Goal: Information Seeking & Learning: Learn about a topic

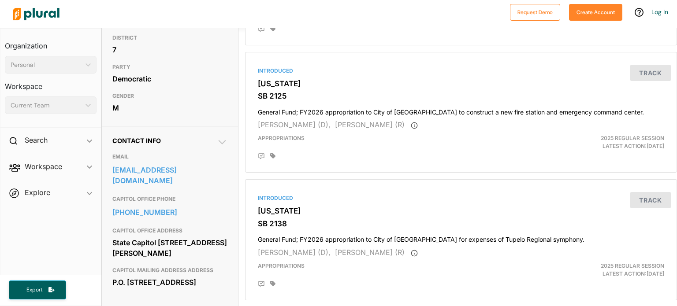
scroll to position [176, 0]
click at [149, 172] on link "hbryan@senate.ms.gov" at bounding box center [169, 176] width 115 height 24
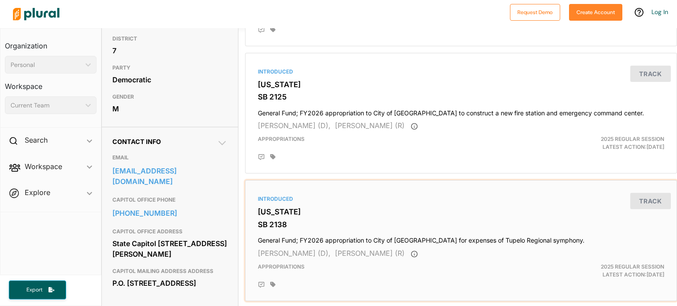
click at [521, 199] on div "Introduced" at bounding box center [461, 199] width 406 height 8
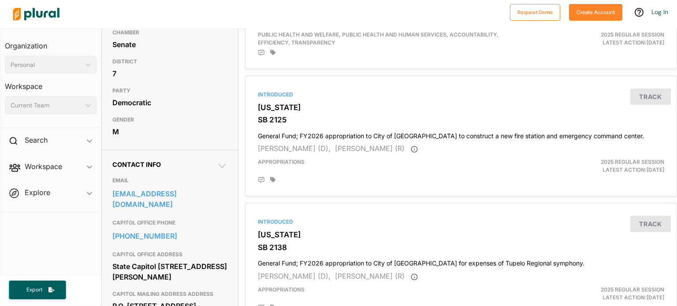
scroll to position [153, 0]
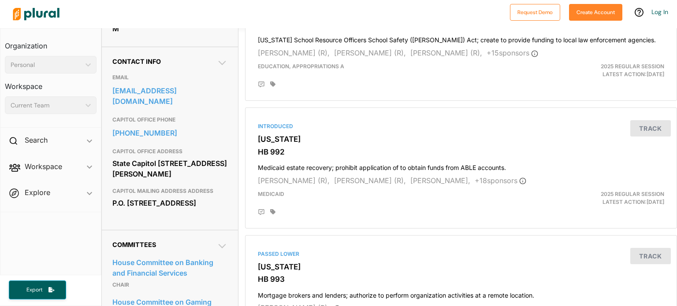
scroll to position [259, 0]
